Goal: Task Accomplishment & Management: Manage account settings

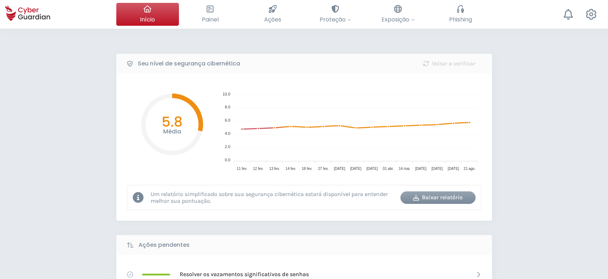
select select "Português (BR)"
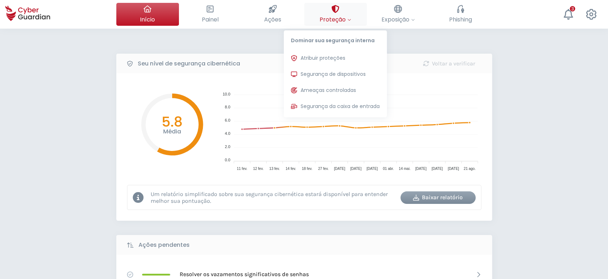
click at [331, 21] on span "Proteção" at bounding box center [334, 19] width 31 height 9
click at [329, 73] on span "Segurança de dispositivos" at bounding box center [332, 74] width 65 height 8
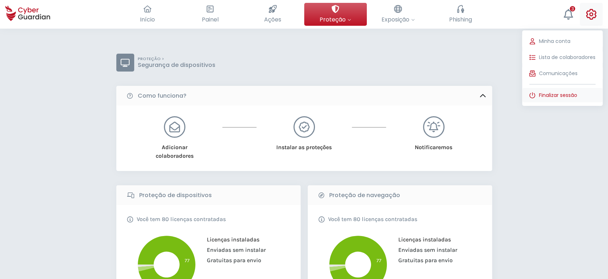
click at [553, 93] on span "Finalizar sessão" at bounding box center [558, 96] width 38 height 8
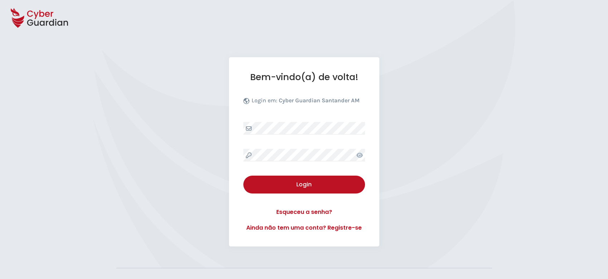
select select "Português (BR)"
click at [304, 122] on div "Bem-vindo(a) de volta! Login em: Cyber Guardian Santander AM Login Esqueceu a s…" at bounding box center [304, 151] width 150 height 189
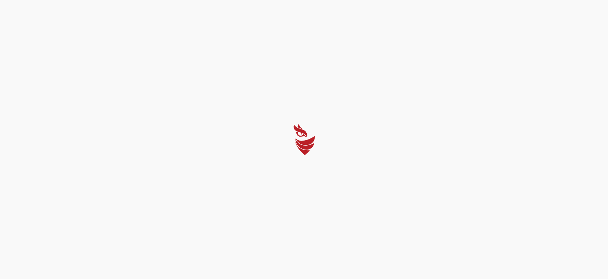
select select "Português (BR)"
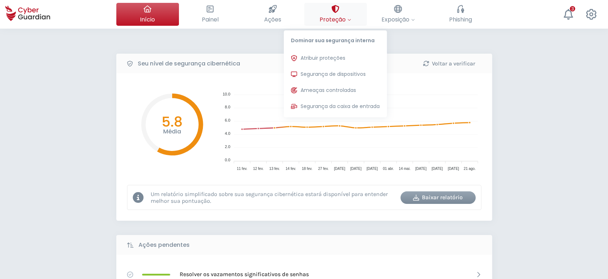
click at [343, 15] on button "Proteção Dominar sua segurança interna Atribuir proteções Atribua licenças de p…" at bounding box center [335, 14] width 63 height 23
click at [328, 70] on span "Segurança de dispositivos" at bounding box center [332, 74] width 65 height 8
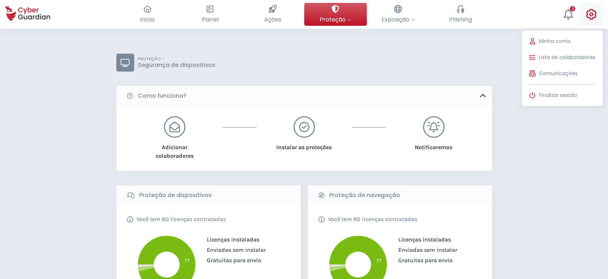
click at [591, 15] on icon at bounding box center [590, 14] width 11 height 11
click at [557, 92] on span "Finalizar sessão" at bounding box center [558, 96] width 38 height 8
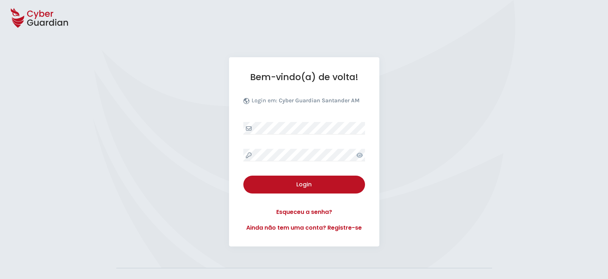
select select "Português (BR)"
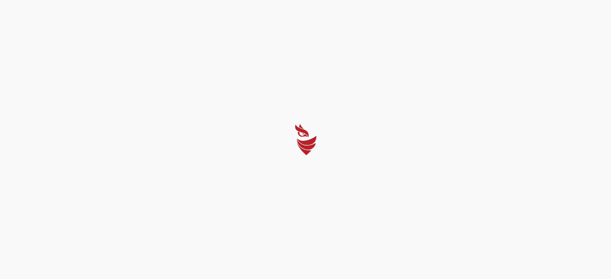
select select "Português (BR)"
